Goal: Task Accomplishment & Management: Manage account settings

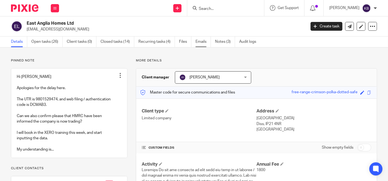
click at [202, 40] on link "Emails" at bounding box center [202, 42] width 15 height 11
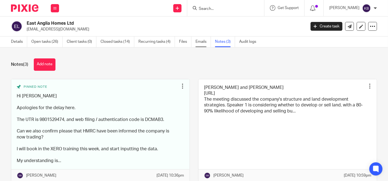
click at [202, 42] on link "Emails" at bounding box center [202, 42] width 15 height 11
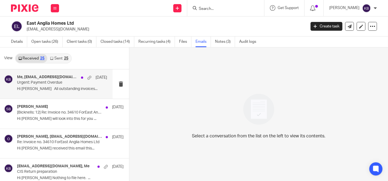
click at [57, 89] on p "Hi [PERSON_NAME] All outstanding invoices..." at bounding box center [62, 89] width 90 height 5
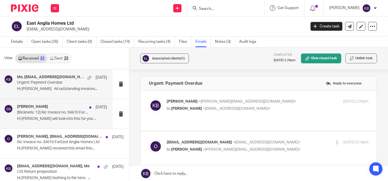
scroll to position [30, 0]
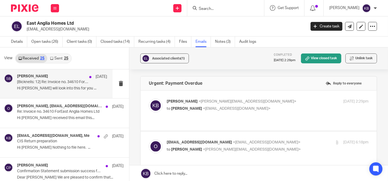
click at [57, 88] on p "Hi Delme Kate will look into this for you ..." at bounding box center [62, 88] width 90 height 5
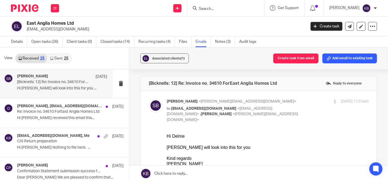
scroll to position [61, 0]
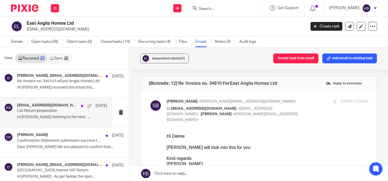
click at [50, 117] on p "Hi Kate Nothing to file here. ..." at bounding box center [62, 117] width 90 height 5
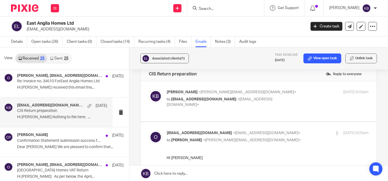
scroll to position [0, 0]
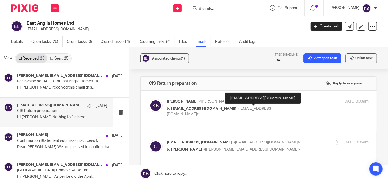
click at [246, 107] on span "<office@eastangliahomes.com>" at bounding box center [220, 112] width 106 height 10
checkbox input "true"
